Goal: Find specific page/section: Find specific page/section

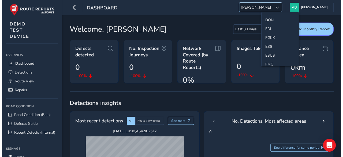
scroll to position [64, 0]
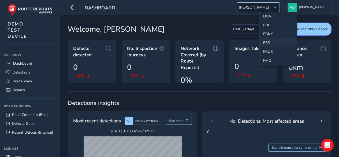
click at [267, 41] on li "ESS" at bounding box center [278, 42] width 37 height 9
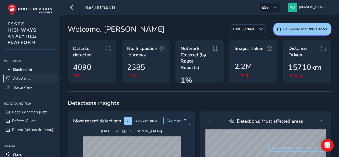
click at [25, 76] on span "Detections" at bounding box center [22, 78] width 18 height 5
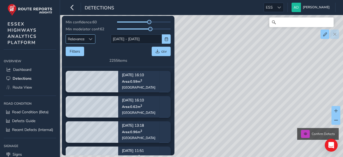
click at [92, 38] on span "Sort by Date" at bounding box center [91, 39] width 4 height 4
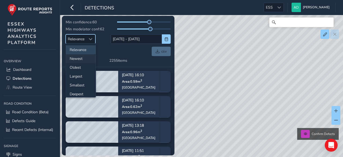
click at [79, 58] on li "Newest" at bounding box center [81, 58] width 30 height 9
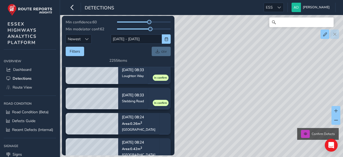
scroll to position [86, 0]
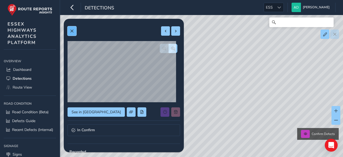
click at [70, 28] on button at bounding box center [72, 30] width 9 height 9
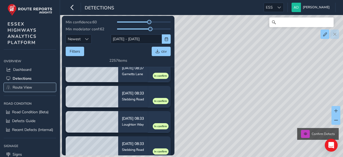
click at [25, 85] on span "Route View" at bounding box center [23, 87] width 20 height 5
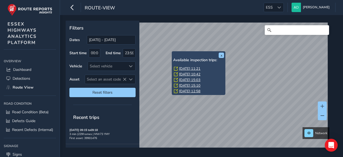
click at [191, 68] on link "[DATE] 11:21" at bounding box center [189, 68] width 21 height 5
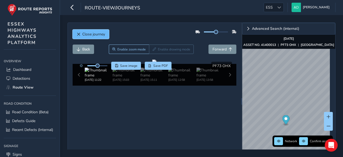
click at [79, 34] on span "Close journey" at bounding box center [79, 34] width 4 height 4
